Goal: Contribute content: Contribute content

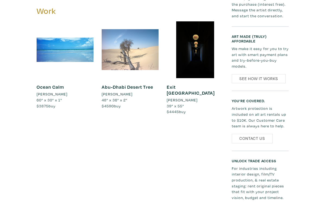
scroll to position [279, 0]
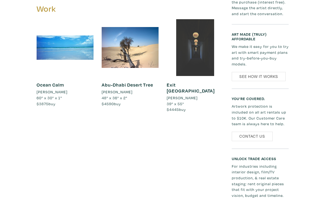
click at [199, 42] on div at bounding box center [194, 47] width 57 height 57
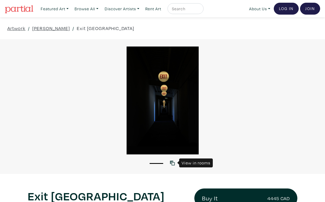
click at [172, 163] on icon at bounding box center [172, 163] width 5 height 5
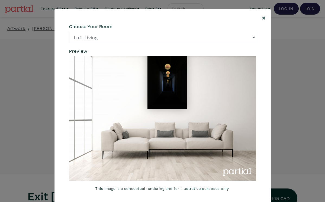
click at [263, 16] on span "×" at bounding box center [263, 17] width 4 height 9
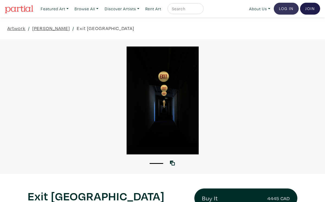
click at [284, 6] on link "Log In" at bounding box center [285, 9] width 25 height 12
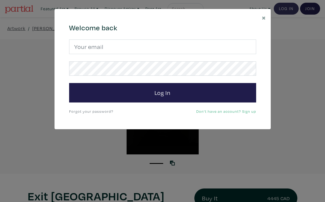
click at [284, 6] on div "× 664c6a6d6e3476504e6b79362f4172494552756f694733386b666278545363695a485979654c4…" at bounding box center [162, 101] width 325 height 202
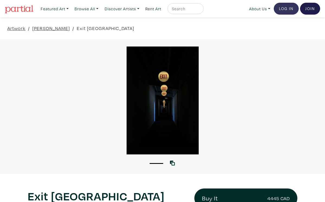
click at [287, 12] on link "Log In" at bounding box center [285, 9] width 25 height 12
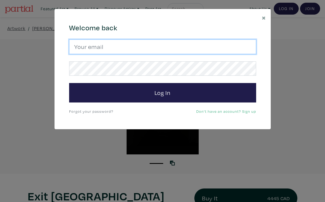
type input "thirtz@group5.ca"
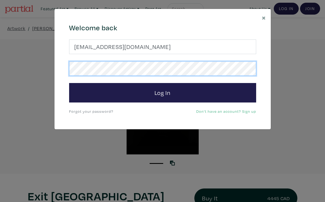
click at [162, 93] on button "Log In" at bounding box center [162, 92] width 187 height 19
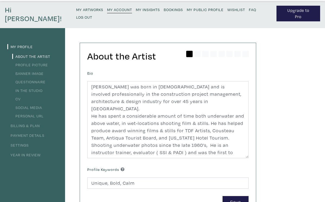
scroll to position [13, 0]
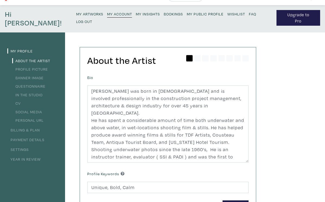
click at [42, 67] on link "Profile Picture" at bounding box center [30, 69] width 36 height 5
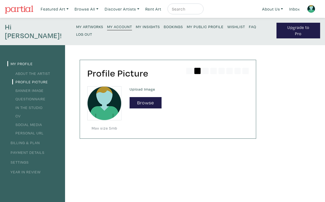
click at [76, 25] on small "My Artworks" at bounding box center [89, 26] width 27 height 5
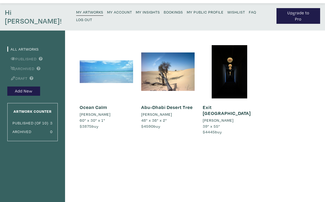
scroll to position [26, 0]
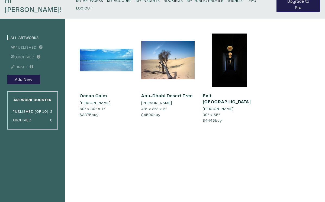
click at [213, 93] on link "Exit [GEOGRAPHIC_DATA]" at bounding box center [226, 99] width 48 height 12
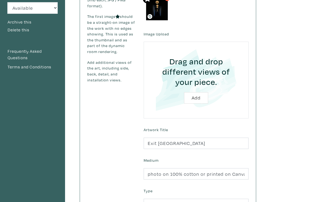
scroll to position [100, 0]
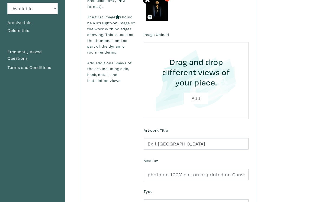
click at [196, 90] on input "file" at bounding box center [196, 81] width 90 height 62
click at [288, 21] on div "Basic Details Price Artwork Status Available Sold Rented Unavailable (other rea…" at bounding box center [162, 110] width 325 height 330
